Goal: Navigation & Orientation: Find specific page/section

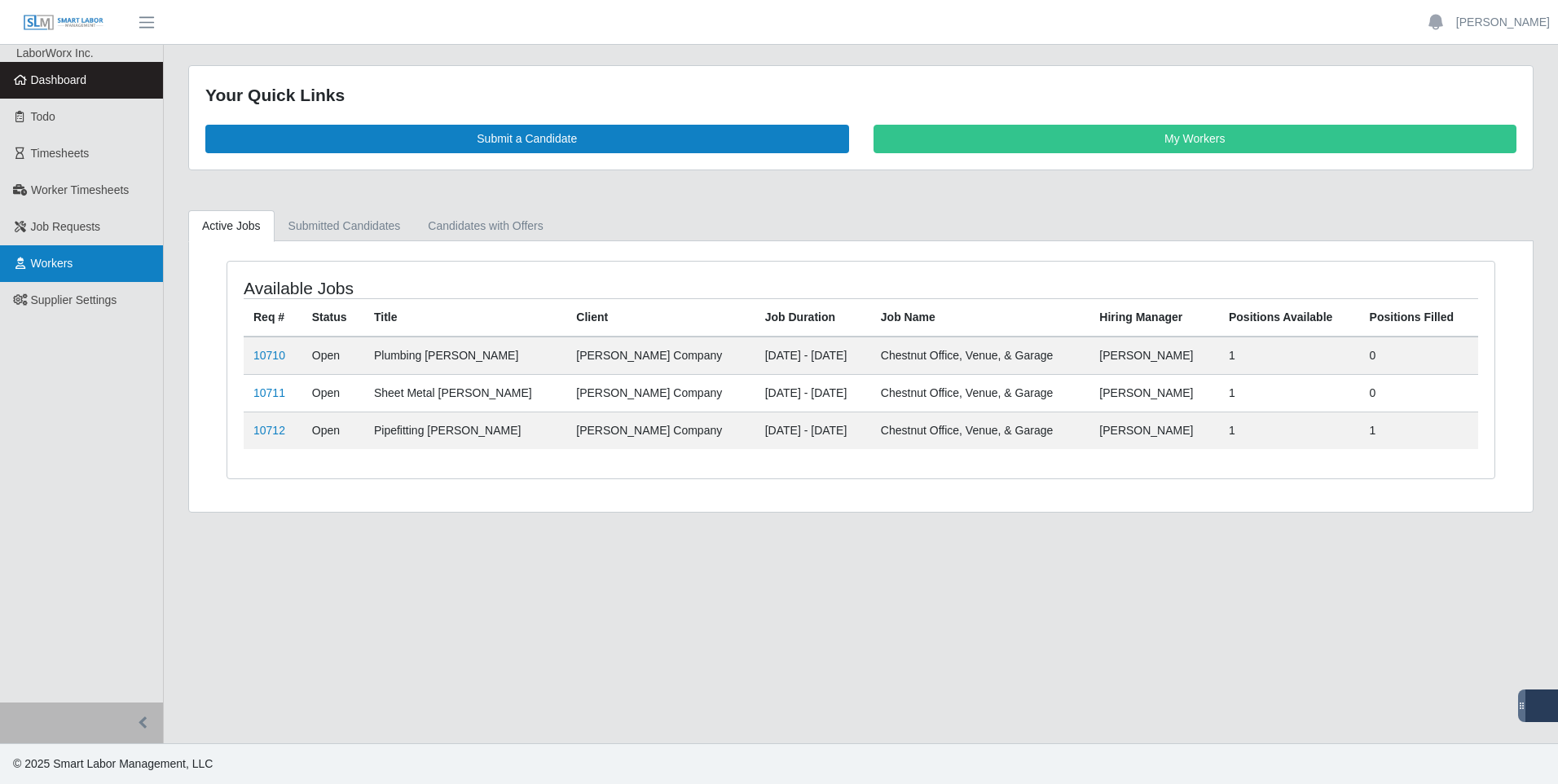
click at [60, 261] on span "Workers" at bounding box center [52, 263] width 42 height 13
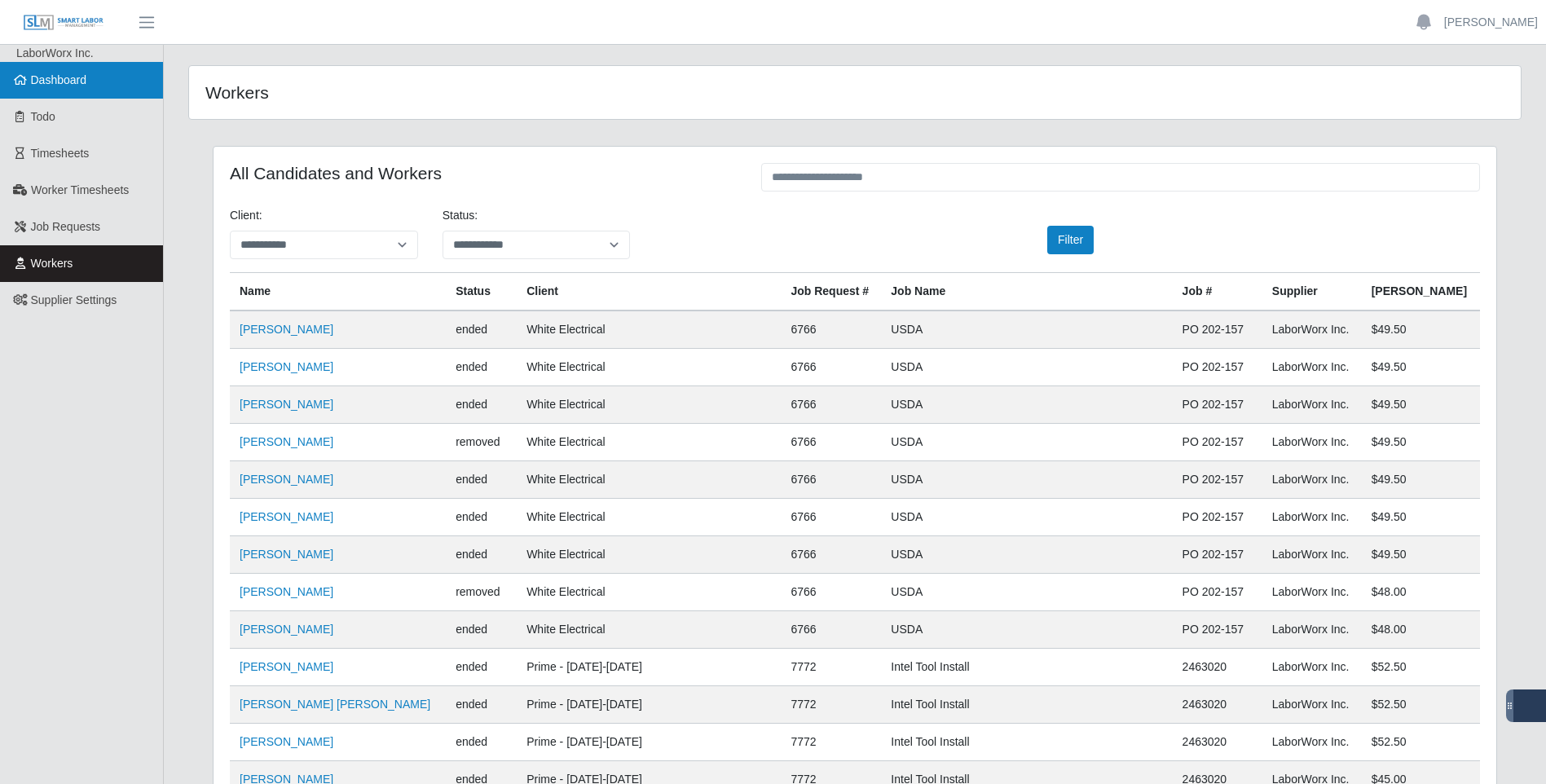
click at [86, 83] on span "Dashboard" at bounding box center [59, 80] width 56 height 13
